Goal: Task Accomplishment & Management: Manage account settings

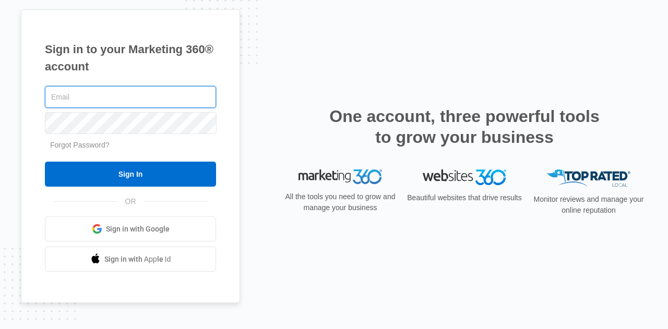
type input "[PERSON_NAME][EMAIL_ADDRESS][DOMAIN_NAME]"
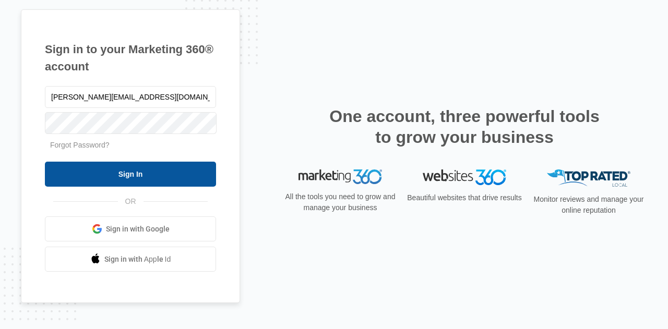
click at [129, 175] on input "Sign In" at bounding box center [130, 174] width 171 height 25
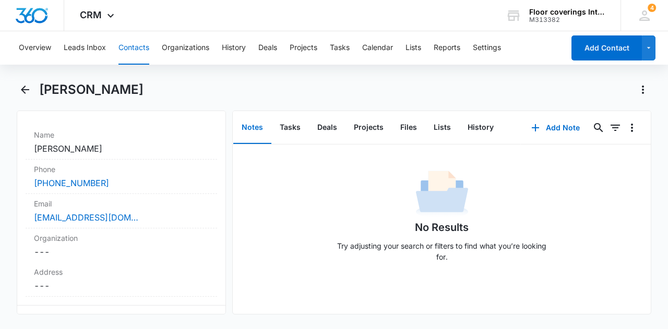
scroll to position [197, 0]
